Goal: Task Accomplishment & Management: Manage account settings

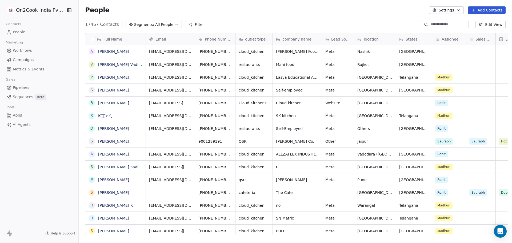
scroll to position [210, 432]
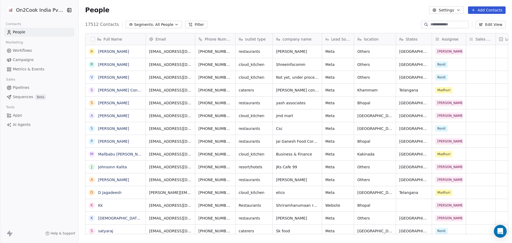
scroll to position [4, 4]
